Goal: Task Accomplishment & Management: Use online tool/utility

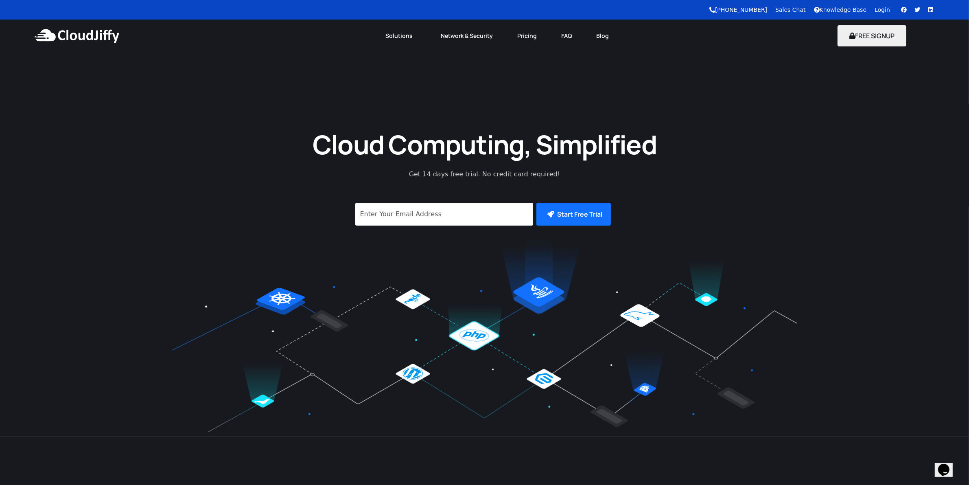
click at [886, 10] on link "Login" at bounding box center [882, 10] width 15 height 7
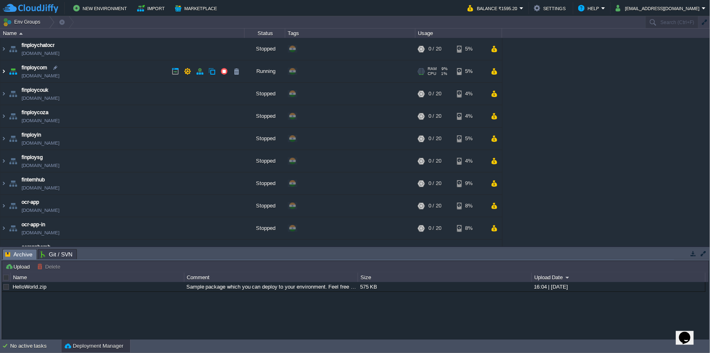
click at [2, 74] on img at bounding box center [3, 71] width 7 height 22
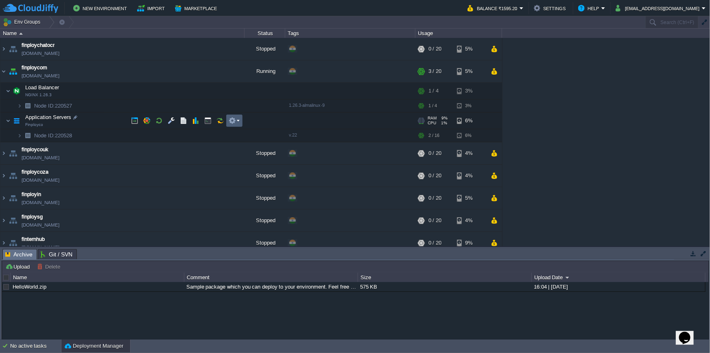
click at [234, 121] on button "button" at bounding box center [232, 120] width 7 height 7
click at [219, 119] on button "button" at bounding box center [220, 120] width 7 height 7
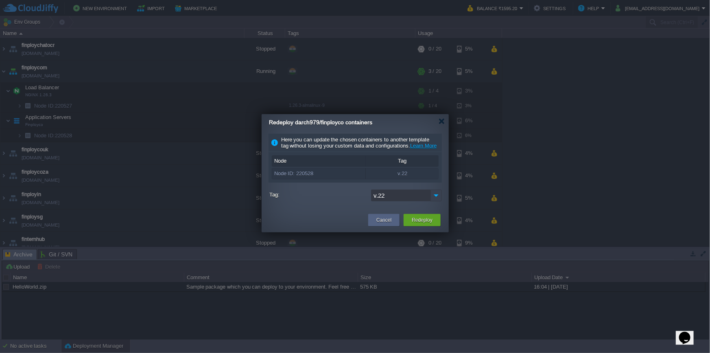
click at [435, 197] on img at bounding box center [436, 195] width 11 height 12
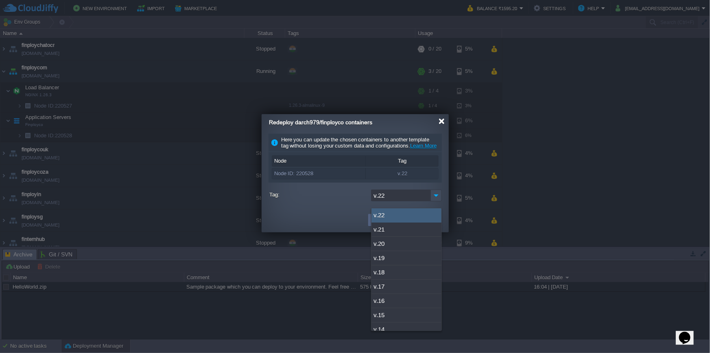
click at [441, 122] on div at bounding box center [442, 121] width 6 height 6
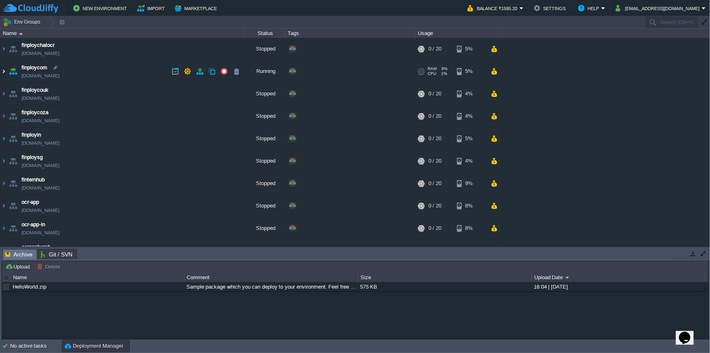
click at [3, 72] on img at bounding box center [3, 71] width 7 height 22
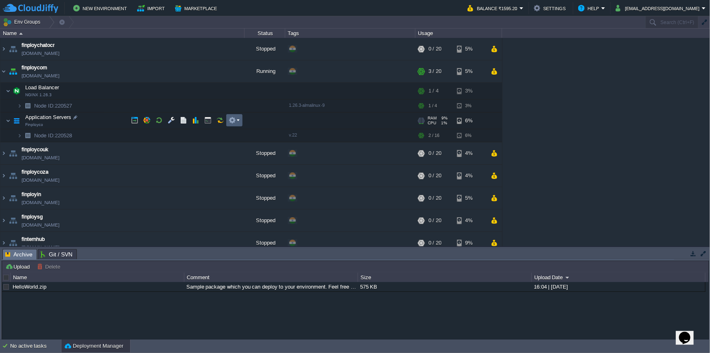
click at [235, 122] on button "button" at bounding box center [232, 119] width 7 height 7
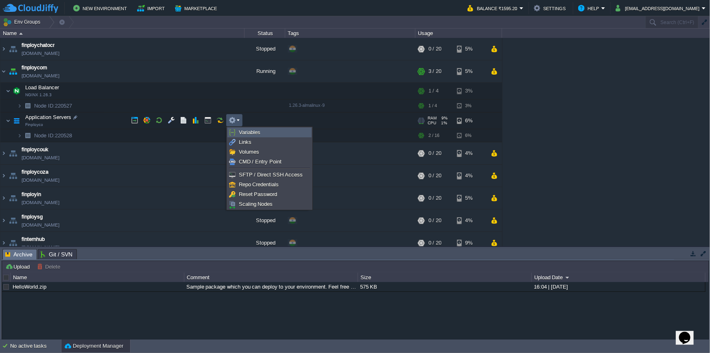
click at [241, 130] on span "Variables" at bounding box center [250, 132] width 22 height 6
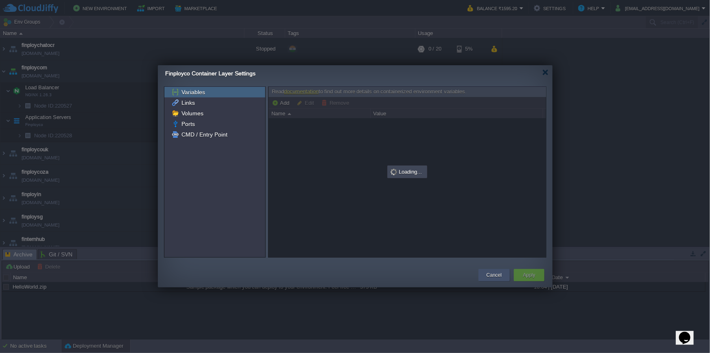
click at [508, 275] on div "Cancel" at bounding box center [494, 275] width 31 height 12
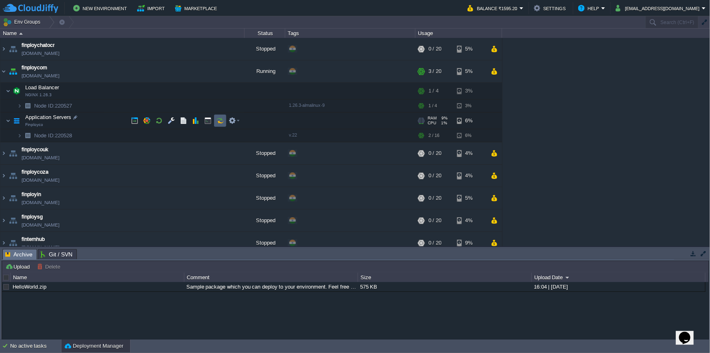
click at [216, 123] on td at bounding box center [220, 120] width 12 height 12
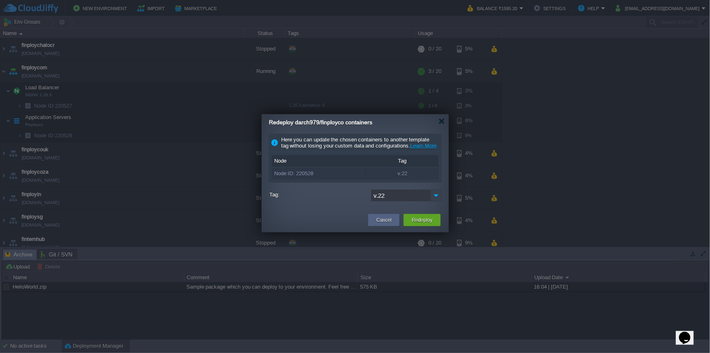
click at [435, 201] on img at bounding box center [436, 195] width 11 height 12
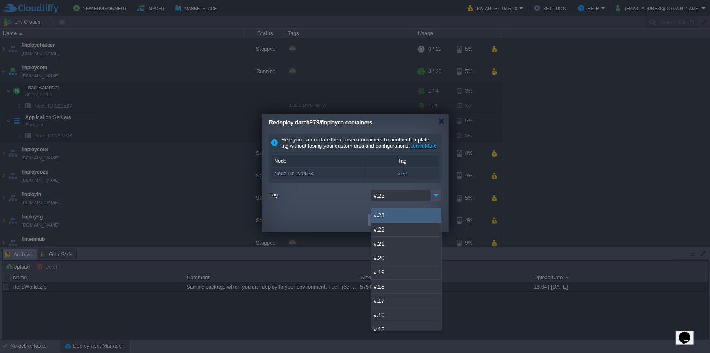
click at [428, 210] on div "v.23" at bounding box center [407, 215] width 70 height 14
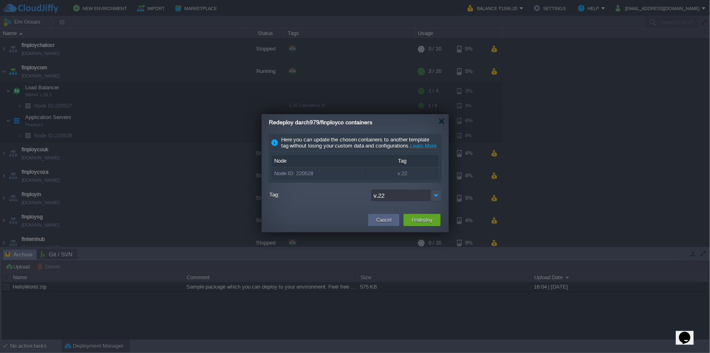
type input "v.23"
click at [430, 224] on button "Redeploy" at bounding box center [422, 220] width 21 height 8
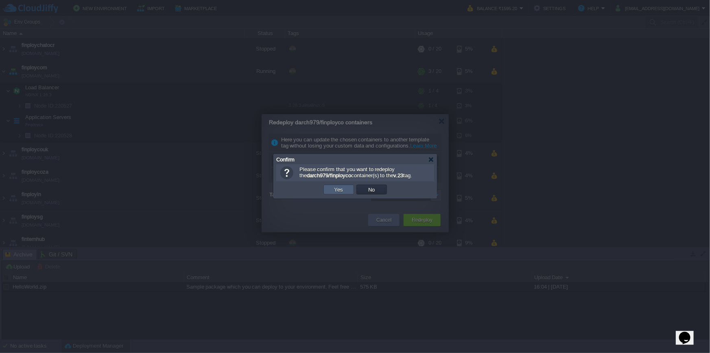
click at [342, 189] on button "Yes" at bounding box center [339, 189] width 14 height 7
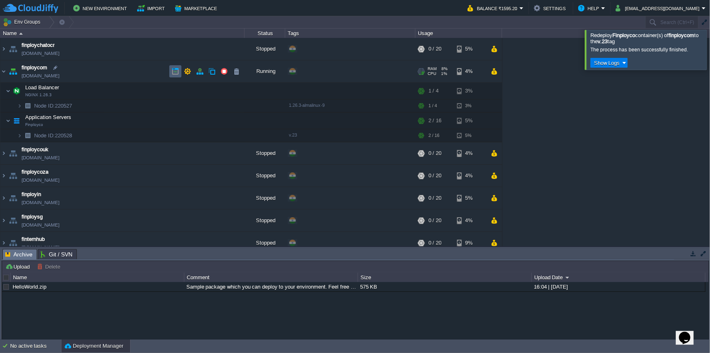
click at [175, 68] on button "button" at bounding box center [175, 71] width 7 height 7
click at [136, 123] on button "button" at bounding box center [134, 120] width 7 height 7
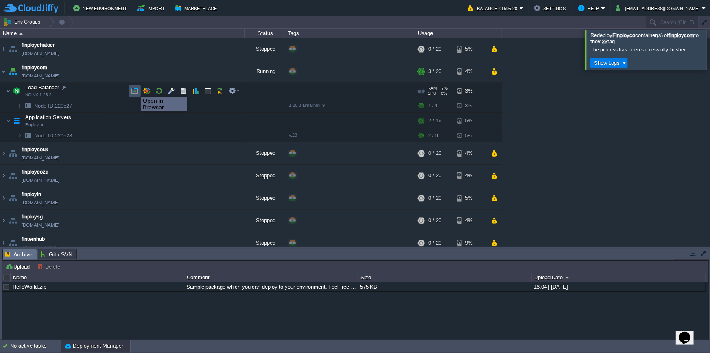
click at [135, 89] on button "button" at bounding box center [134, 90] width 7 height 7
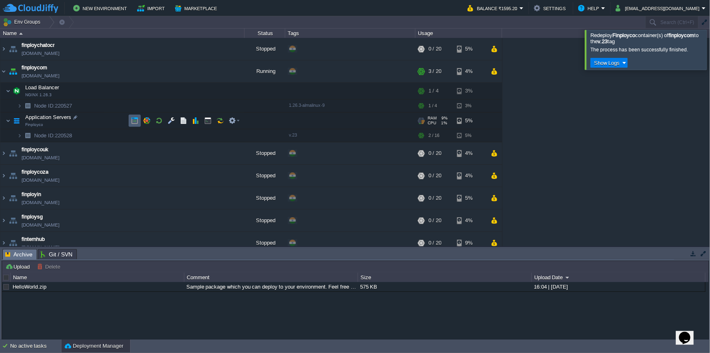
click at [133, 122] on button "button" at bounding box center [134, 120] width 7 height 7
click at [134, 120] on button "button" at bounding box center [134, 120] width 7 height 7
click at [131, 123] on button "button" at bounding box center [134, 120] width 7 height 7
click at [183, 120] on button "button" at bounding box center [183, 120] width 7 height 7
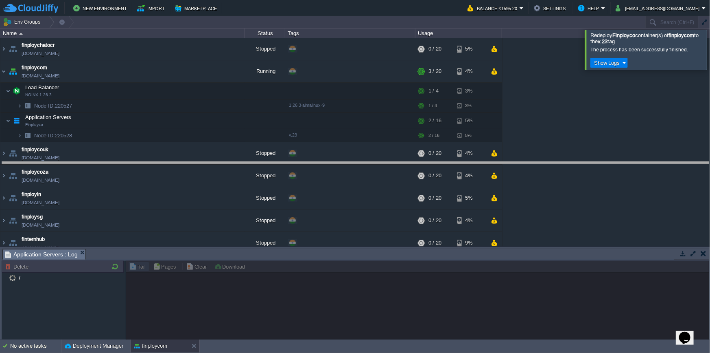
drag, startPoint x: 153, startPoint y: 258, endPoint x: 138, endPoint y: 164, distance: 95.8
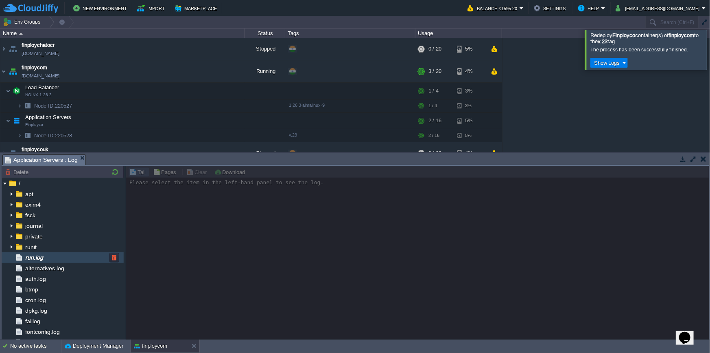
click at [66, 259] on div "run.log" at bounding box center [63, 257] width 122 height 11
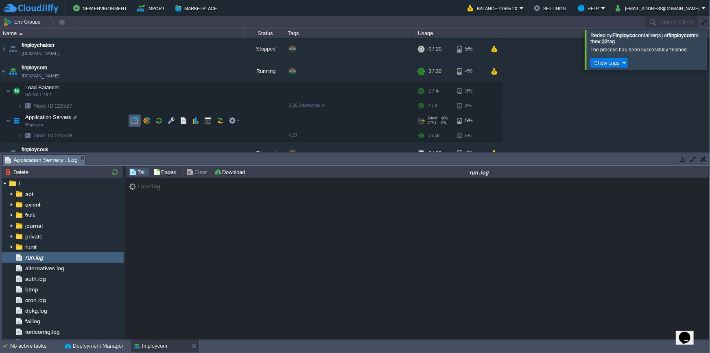
click at [136, 121] on button "button" at bounding box center [134, 120] width 7 height 7
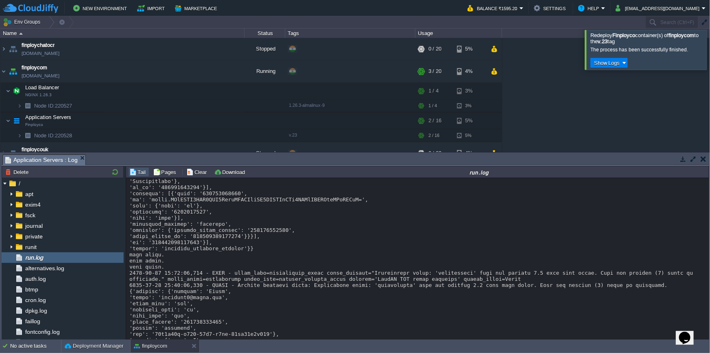
scroll to position [191, 0]
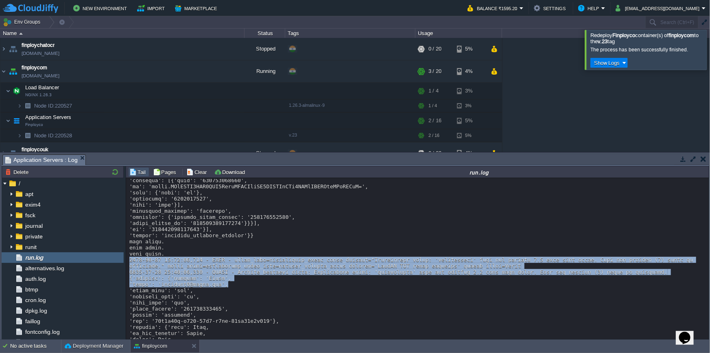
drag, startPoint x: 127, startPoint y: 266, endPoint x: 224, endPoint y: 294, distance: 100.6
click at [224, 294] on div "Loading..." at bounding box center [418, 259] width 584 height 162
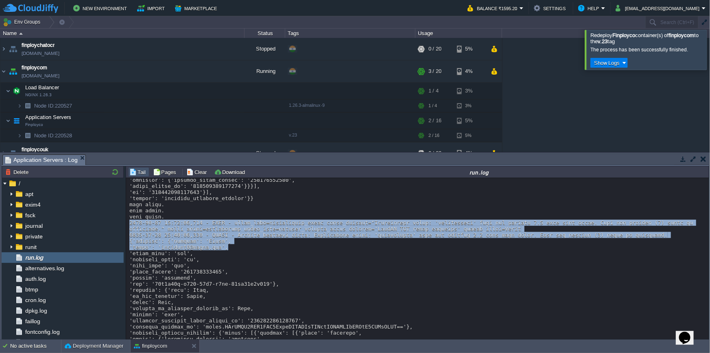
scroll to position [265, 0]
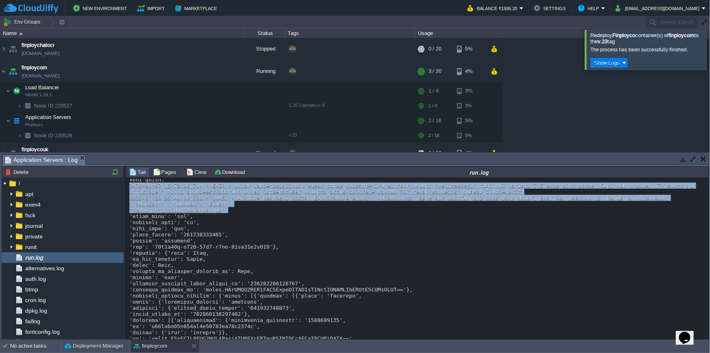
copy div "[DATE] 17:07:07,654 - INFO - error_code=unsupported_value error_message="Unsupp…"
click at [136, 122] on button "button" at bounding box center [134, 120] width 7 height 7
click at [135, 118] on button "button" at bounding box center [134, 120] width 7 height 7
click at [136, 124] on button "button" at bounding box center [134, 120] width 7 height 7
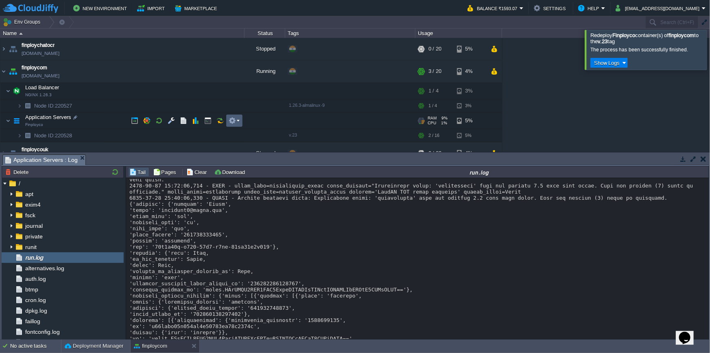
click at [232, 125] on td at bounding box center [234, 120] width 16 height 12
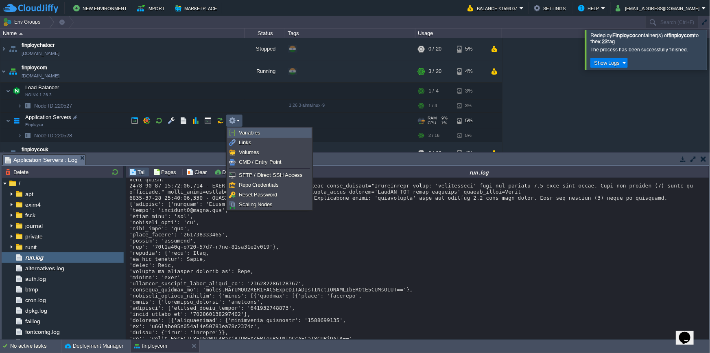
click at [246, 132] on span "Variables" at bounding box center [250, 132] width 22 height 6
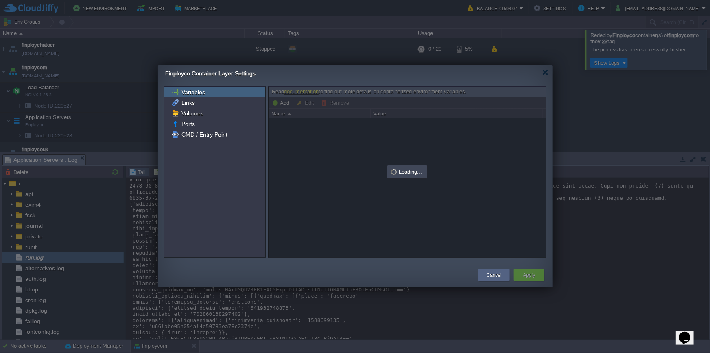
click at [545, 73] on div at bounding box center [546, 72] width 6 height 6
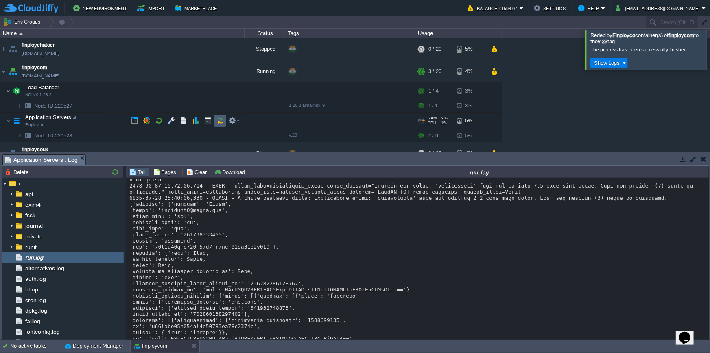
click at [219, 121] on button "button" at bounding box center [220, 120] width 7 height 7
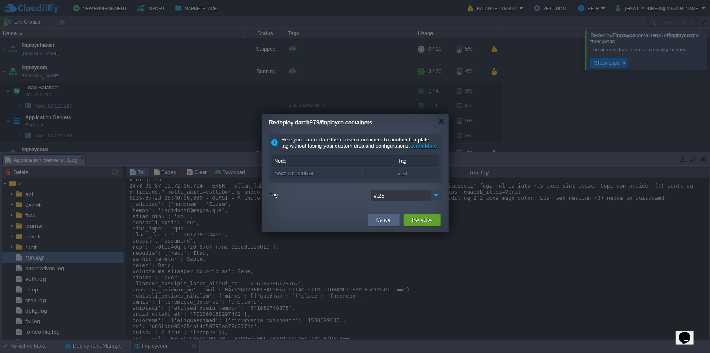
click at [436, 201] on img at bounding box center [436, 195] width 11 height 12
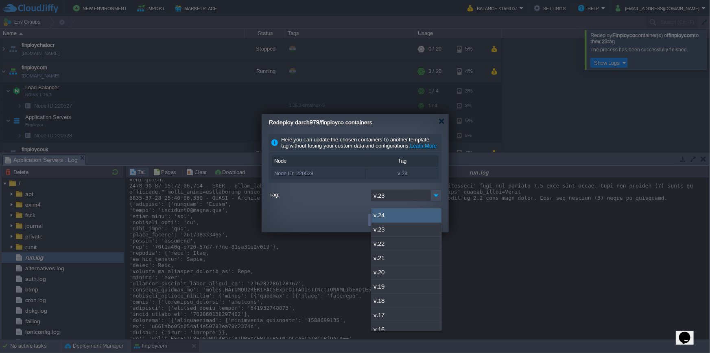
click at [422, 214] on div "v.24" at bounding box center [407, 215] width 70 height 14
type input "v.24"
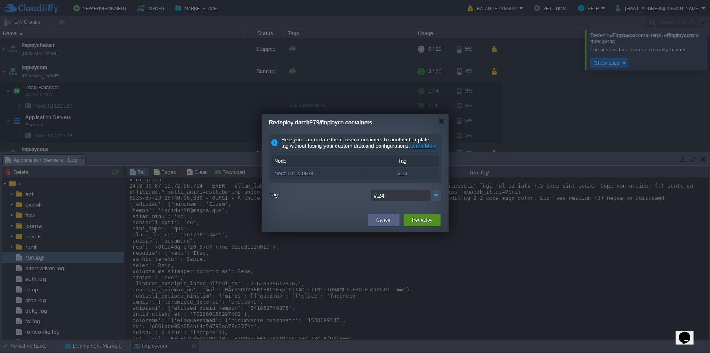
click at [428, 222] on button "Redeploy" at bounding box center [422, 220] width 21 height 8
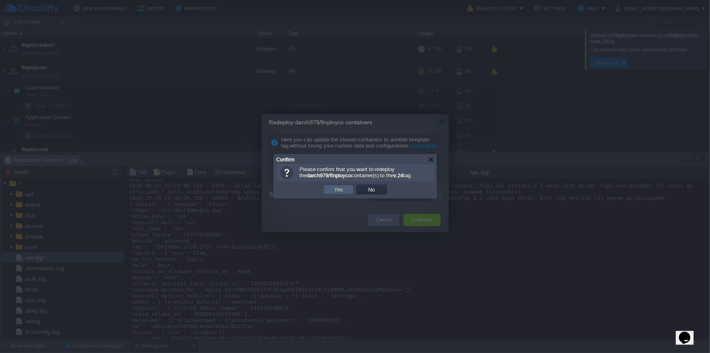
click at [327, 191] on td "Yes" at bounding box center [339, 189] width 31 height 10
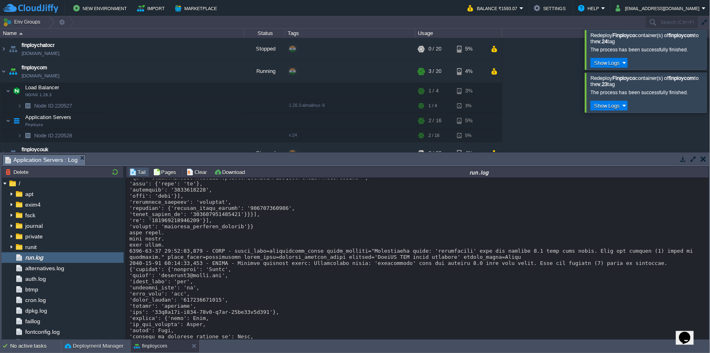
scroll to position [1025, 0]
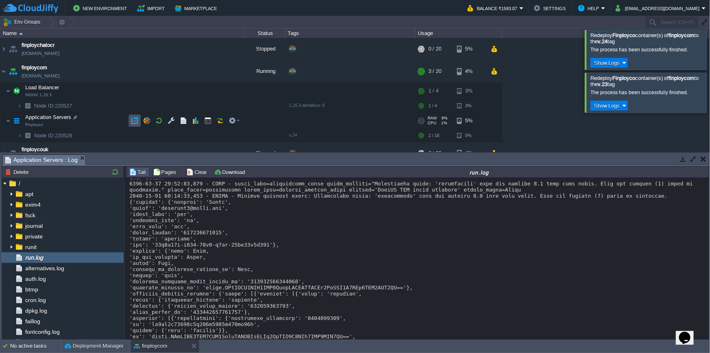
click at [135, 121] on button "button" at bounding box center [134, 120] width 7 height 7
click at [176, 70] on button "button" at bounding box center [175, 71] width 7 height 7
click at [238, 125] on td at bounding box center [234, 120] width 16 height 12
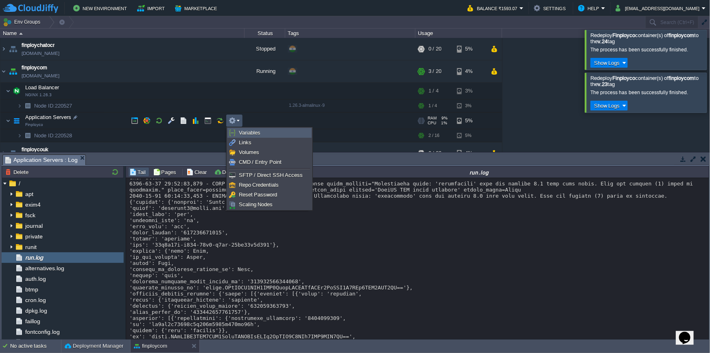
click at [241, 131] on span "Variables" at bounding box center [250, 132] width 22 height 6
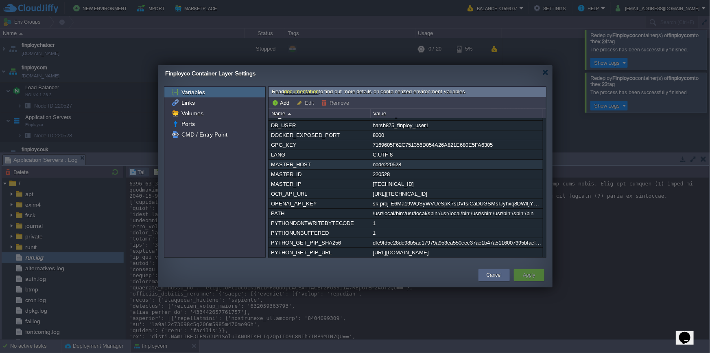
scroll to position [69, 0]
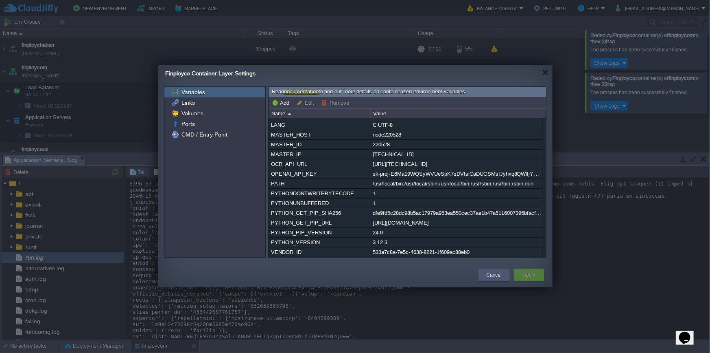
click at [508, 279] on div "Cancel" at bounding box center [494, 275] width 31 height 12
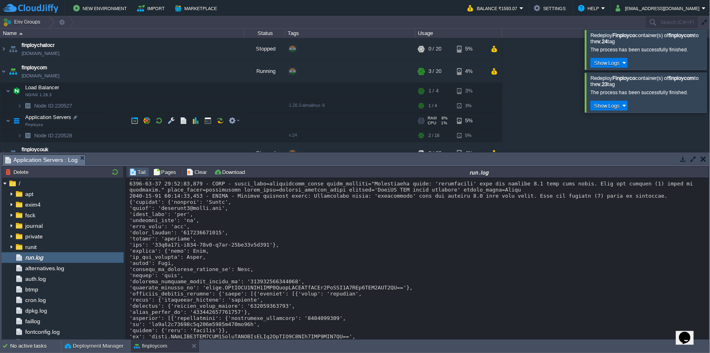
scroll to position [169, 0]
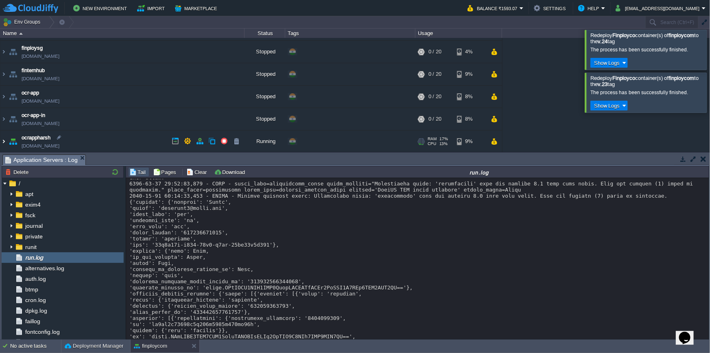
click at [4, 136] on img at bounding box center [3, 141] width 7 height 22
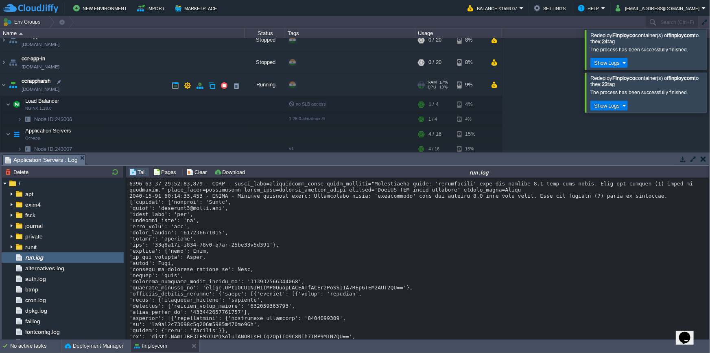
scroll to position [228, 0]
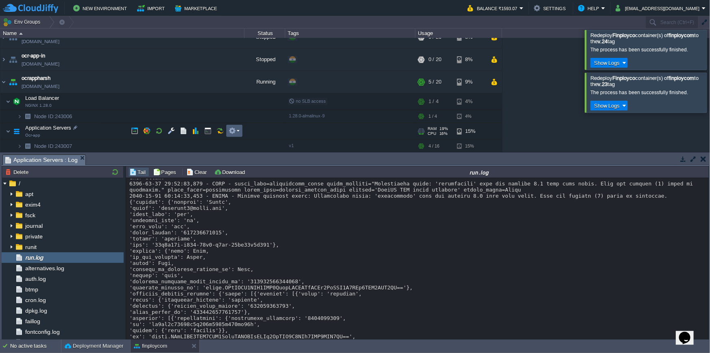
click at [234, 133] on button "button" at bounding box center [232, 130] width 7 height 7
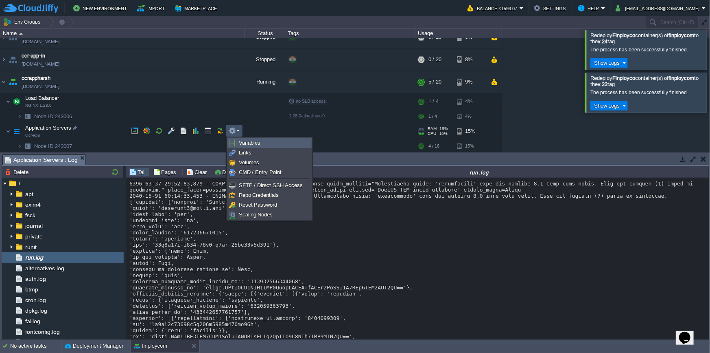
click at [256, 145] on span "Variables" at bounding box center [250, 143] width 22 height 6
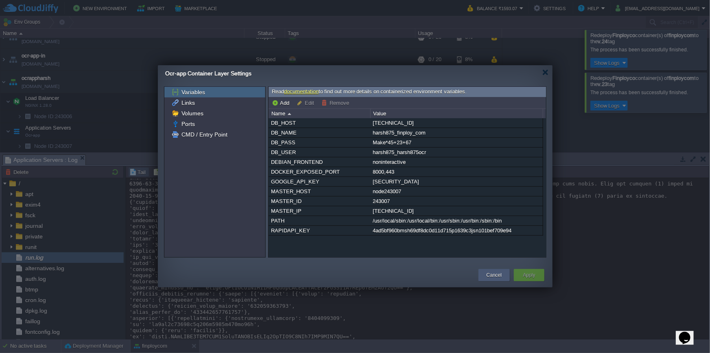
click at [501, 276] on button "Cancel" at bounding box center [494, 275] width 15 height 8
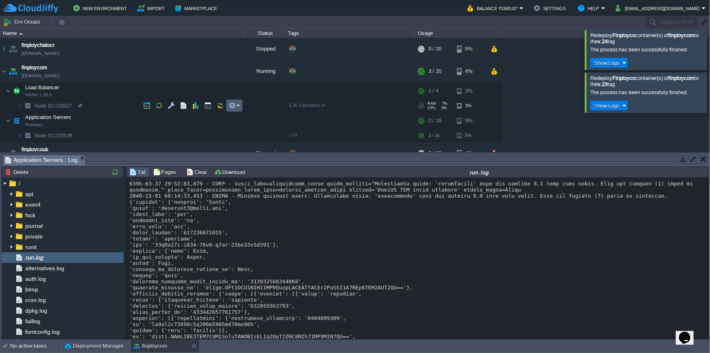
scroll to position [0, 0]
click at [233, 120] on button "button" at bounding box center [232, 120] width 7 height 7
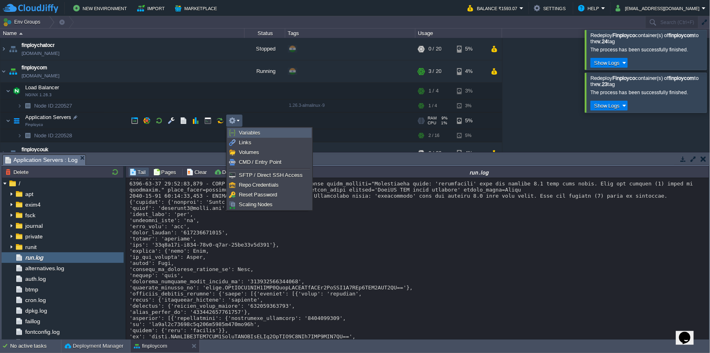
click at [245, 130] on span "Variables" at bounding box center [250, 132] width 22 height 6
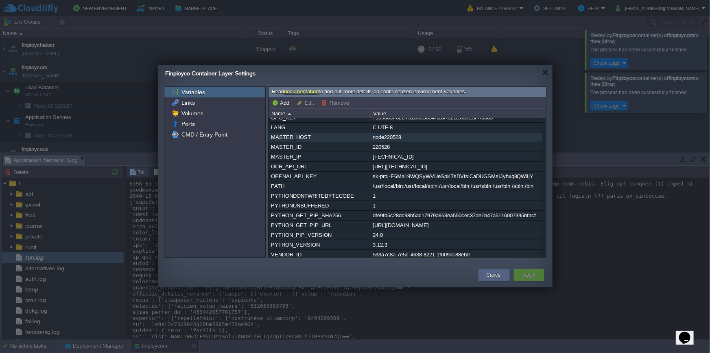
scroll to position [69, 0]
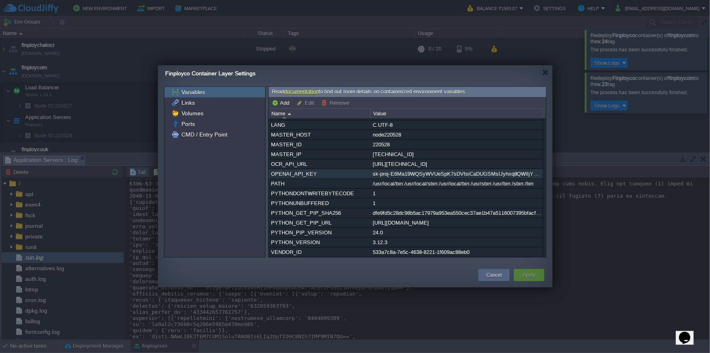
click at [408, 175] on div "sk-proj-E6Ma19WQSyWVUeSpK7sDVtsiCaDUGSMsIJyhxq8QWlIjY7SKyphA_1b6SaIWWaniYAbcseg…" at bounding box center [457, 173] width 172 height 9
click at [408, 173] on div "sk-proj-E6Ma19WQSyWVUeSpK7sDVtsiCaDUGSMsIJyhxq8QWlIjY7SKyphA_1b6SaIWWaniYAbcseg…" at bounding box center [457, 173] width 172 height 9
click at [408, 173] on div "[AUTH_TOKEN] DB_HOST [TECHNICAL_ID] DB_NAME harsh875_finploy_com DB_PASSWORD [S…" at bounding box center [408, 187] width 278 height 139
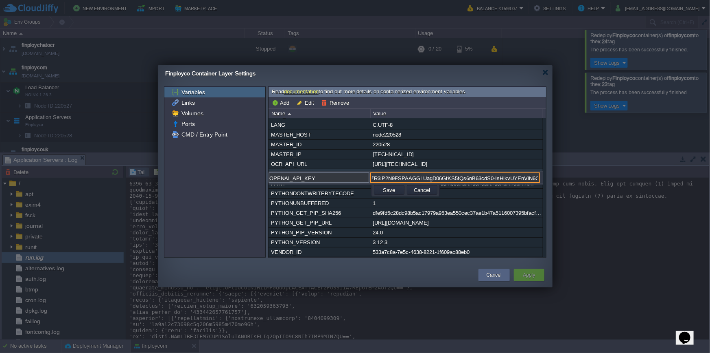
scroll to position [0, 0]
click at [443, 175] on input "sk-proj-E6Ma19WQSyWVUeSpK7sDVtsiCaDUGSMsIJyhxq8QWlIjY7SKyphA_1b6SaIWWaniYAbcseg…" at bounding box center [456, 177] width 170 height 11
click at [445, 174] on input "sk-proj-E6Ma19WQSyWVUeSpK7sDVtsiCaDUGSMsIJyhxq8QWlIjY7SKyphA_1b6SaIWWaniYAbcseg…" at bounding box center [456, 177] width 170 height 11
paste input "SsKmNK5pSFsYNAguTC30lK5JLUqbkoAgDHmIvGVwBTvQTtTMtPBiFtPeYukZaWwQ3N0WprFu55T3Blb…"
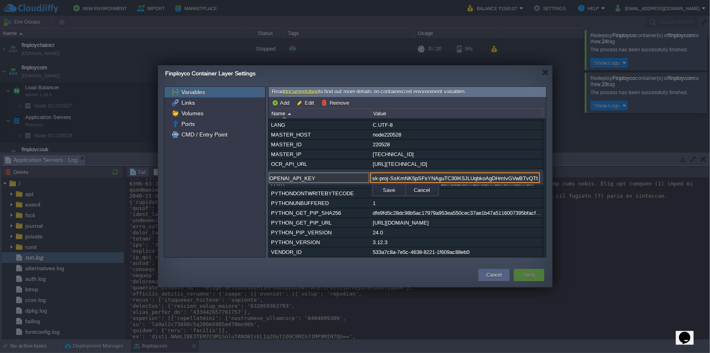
scroll to position [0, 304]
type input "sk-proj-SsKmNK5pSFsYNAguTC30lK5JLUqbkoAgDHmIvGVwBTvQTtTMtPBiFtPeYukZaWwQ3N0WprF…"
click at [392, 189] on button "Save" at bounding box center [389, 189] width 17 height 7
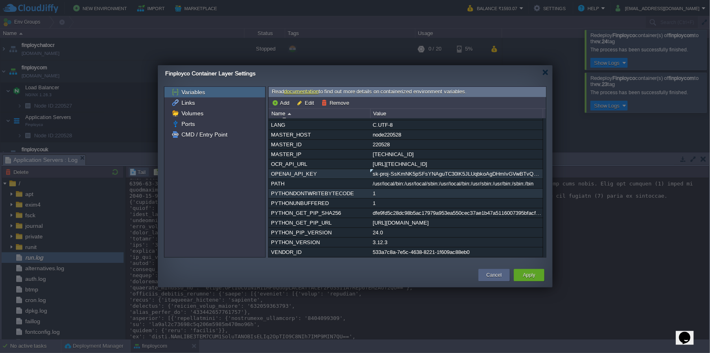
scroll to position [0, 0]
click at [529, 271] on button "Apply" at bounding box center [529, 275] width 12 height 8
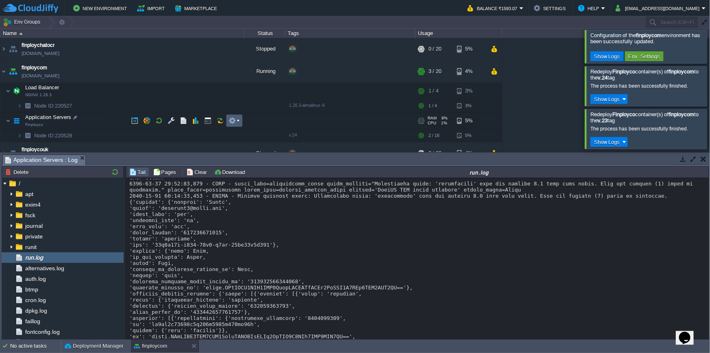
click at [237, 122] on em at bounding box center [234, 120] width 11 height 7
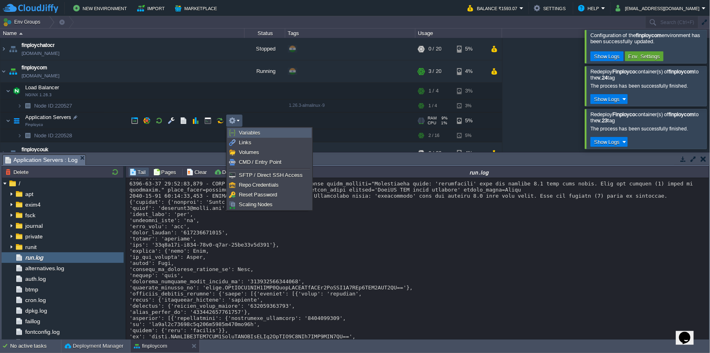
click at [241, 131] on span "Variables" at bounding box center [250, 132] width 22 height 6
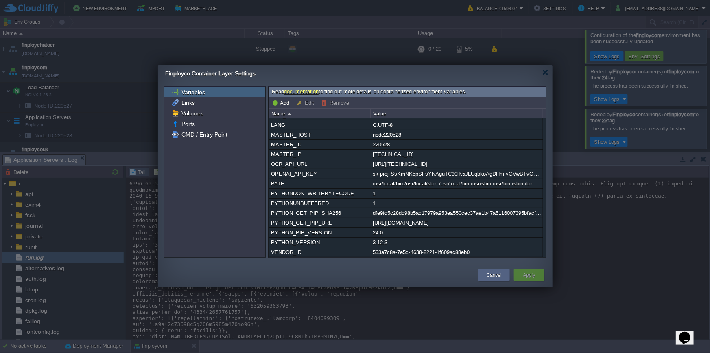
scroll to position [69, 0]
click at [526, 274] on button "Apply" at bounding box center [529, 275] width 12 height 8
click at [546, 72] on div at bounding box center [546, 72] width 6 height 6
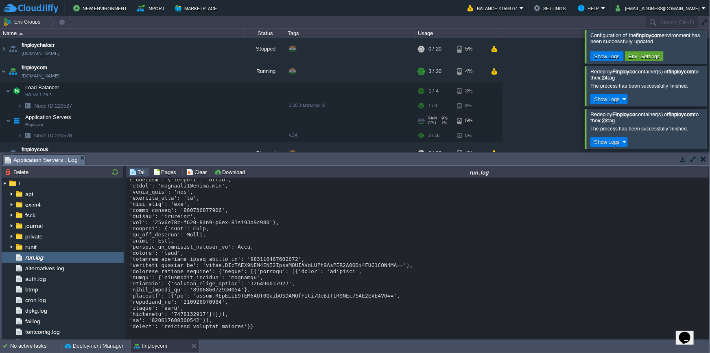
scroll to position [1506, 0]
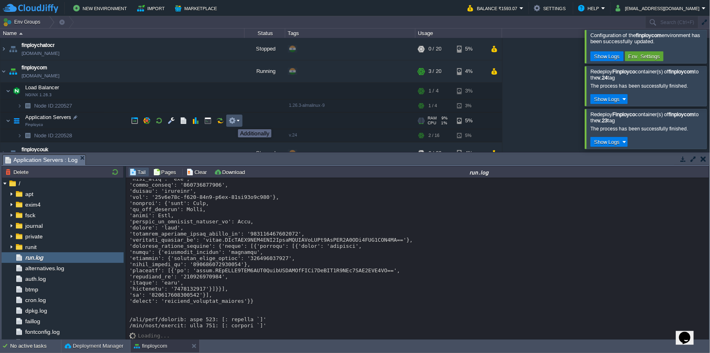
click at [232, 122] on button "button" at bounding box center [232, 120] width 7 height 7
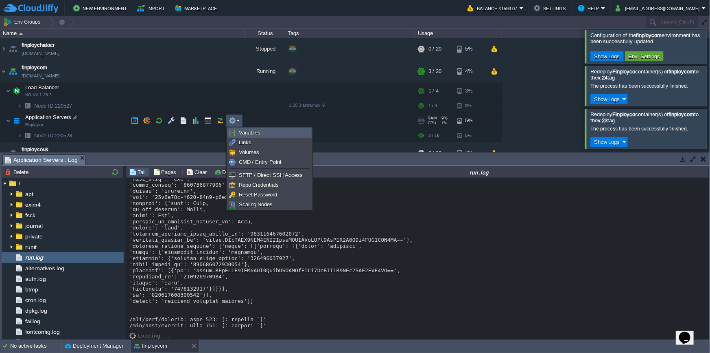
click at [243, 133] on span "Variables" at bounding box center [250, 132] width 22 height 6
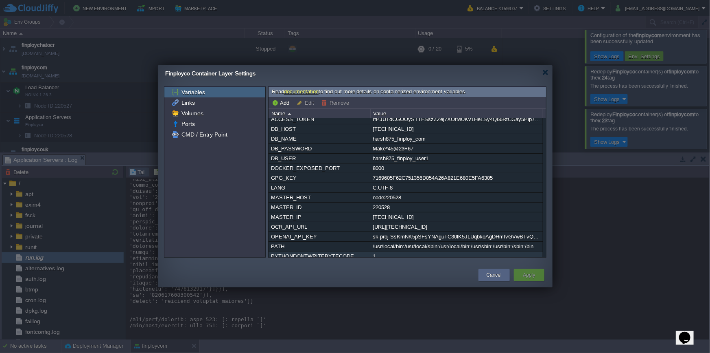
scroll to position [0, 0]
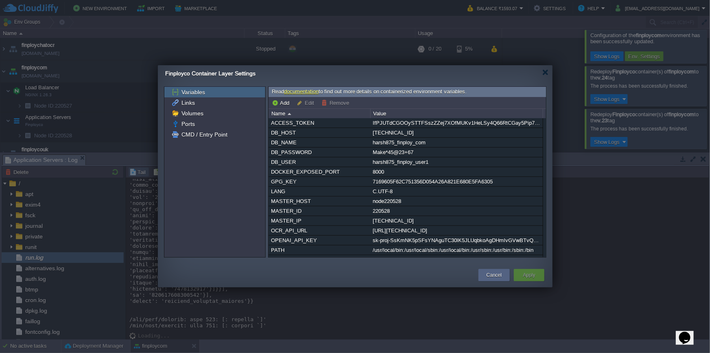
click at [544, 75] on div at bounding box center [546, 72] width 6 height 6
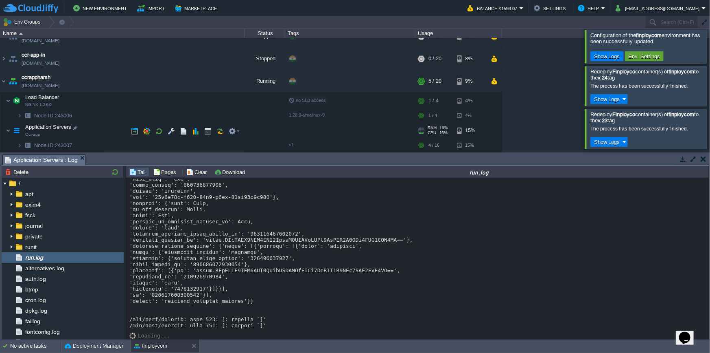
scroll to position [228, 0]
click at [183, 128] on button "button" at bounding box center [183, 130] width 7 height 7
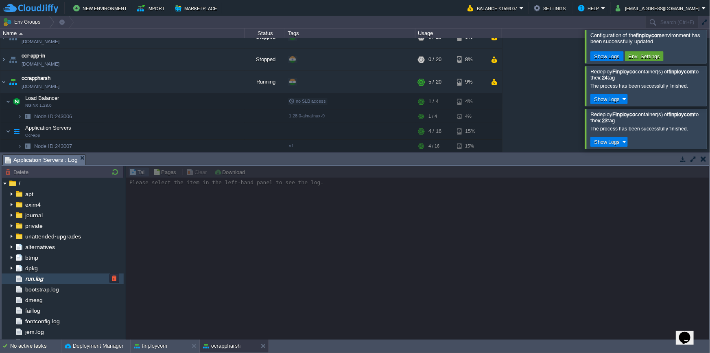
click at [91, 276] on div "run.log" at bounding box center [63, 278] width 122 height 11
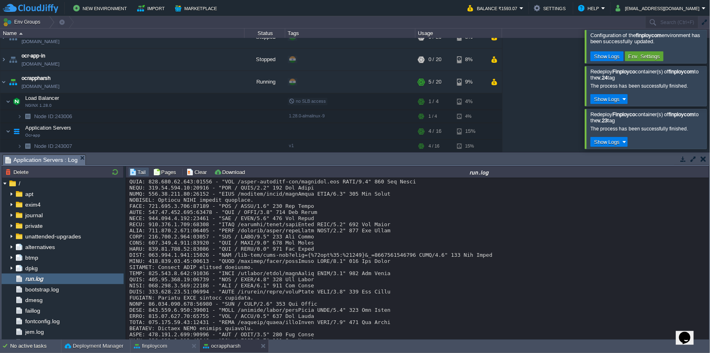
scroll to position [1196, 0]
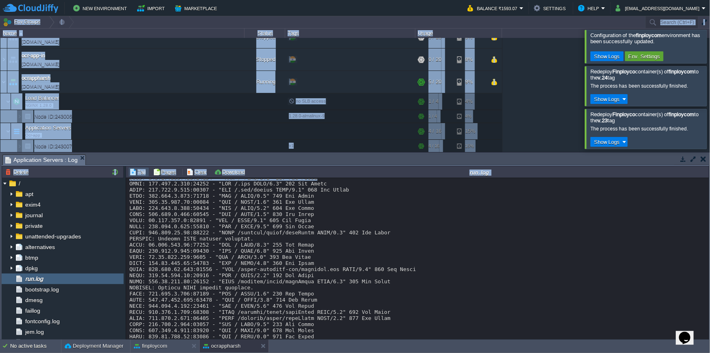
drag, startPoint x: 708, startPoint y: 210, endPoint x: 715, endPoint y: 321, distance: 110.5
click at [710, 321] on html "New Environment Import Marketplace Bonus ₹0.00 Upgrade Account Balance ₹1593.07…" at bounding box center [355, 176] width 710 height 353
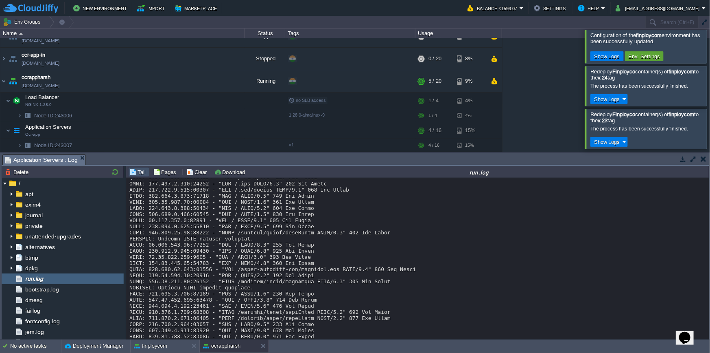
drag, startPoint x: 640, startPoint y: 261, endPoint x: 701, endPoint y: 224, distance: 71.2
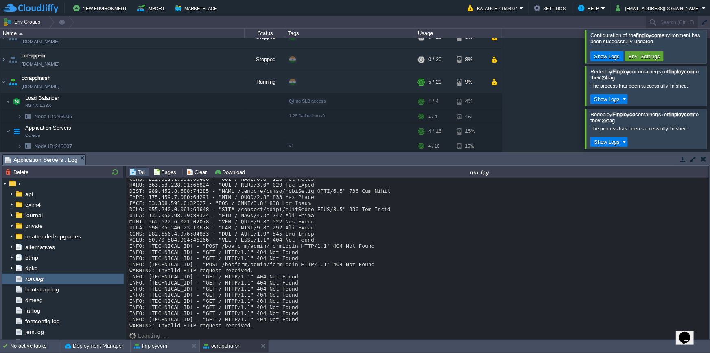
scroll to position [6175, 0]
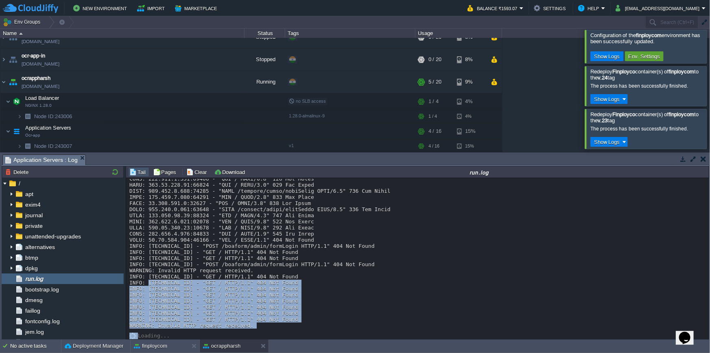
drag, startPoint x: 294, startPoint y: 327, endPoint x: 250, endPoint y: 272, distance: 71.3
click at [250, 272] on div "/1.1" 404 Not Found INFO: [TECHNICAL_ID] - "POST /boaform/admin/formLogin HTTP/…" at bounding box center [418, 259] width 584 height 162
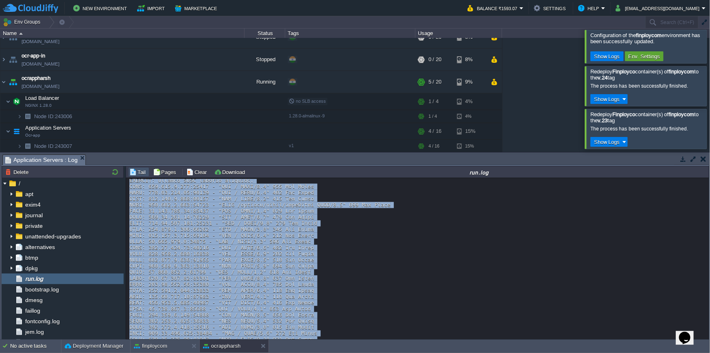
scroll to position [5582, 0]
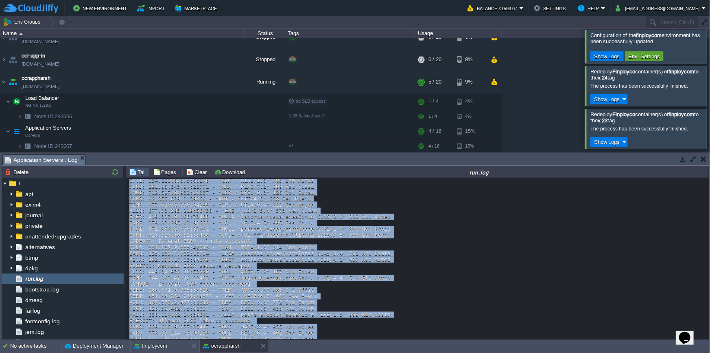
scroll to position [5435, 0]
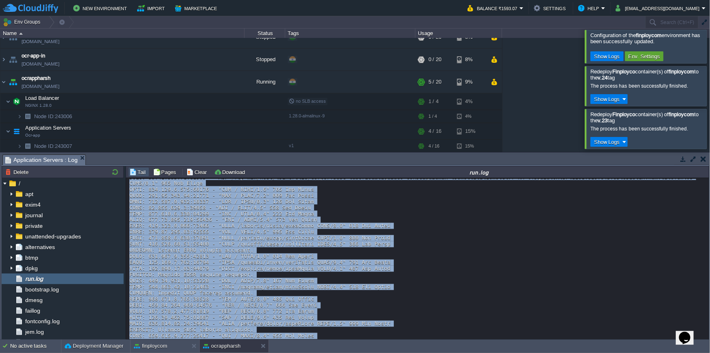
copy div "NFO: [TECHNICAL_ID] - "GET / HTTP/1.1" 404 Not Found INFO: [TECHNICAL_ID] - "PO…"
